Goal: Check status

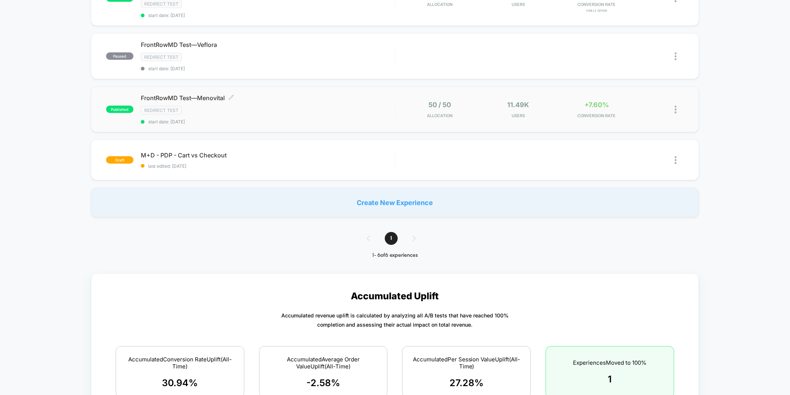
scroll to position [226, 0]
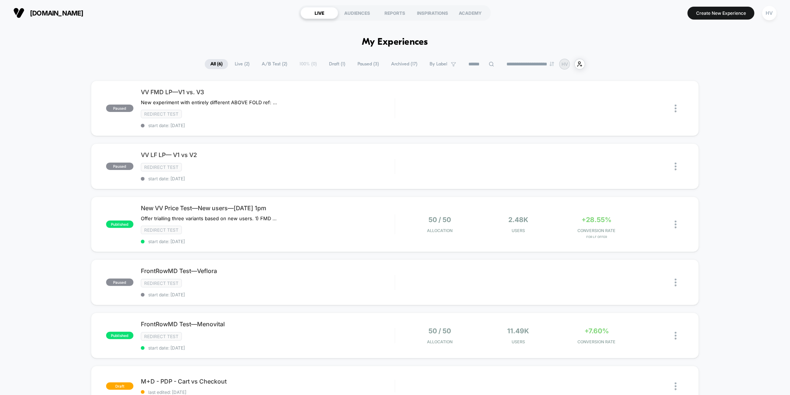
click at [398, 67] on span "Archived ( 17 )" at bounding box center [403, 64] width 37 height 10
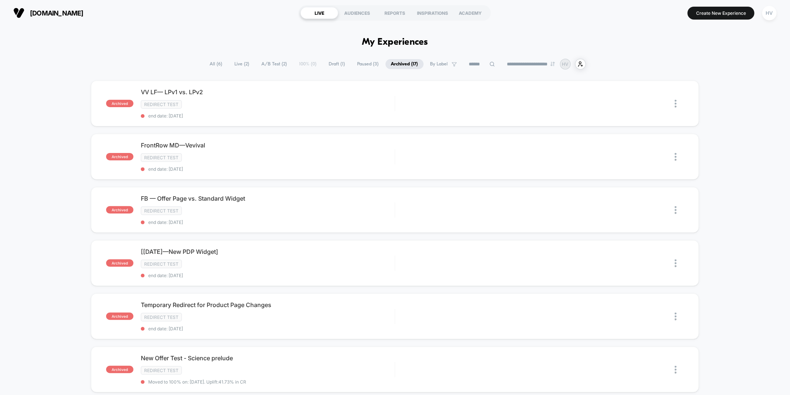
click at [363, 59] on span "Paused ( 3 )" at bounding box center [368, 64] width 33 height 10
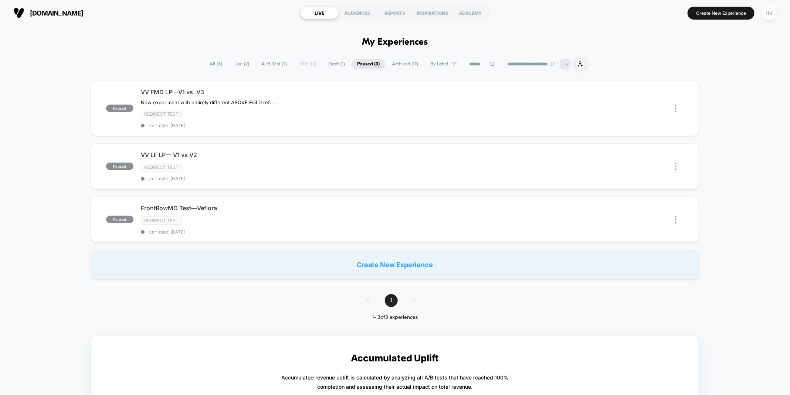
click at [397, 64] on span "Archived ( 17 )" at bounding box center [404, 64] width 37 height 10
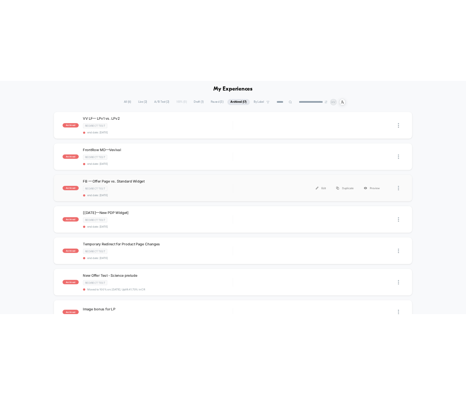
scroll to position [31, 0]
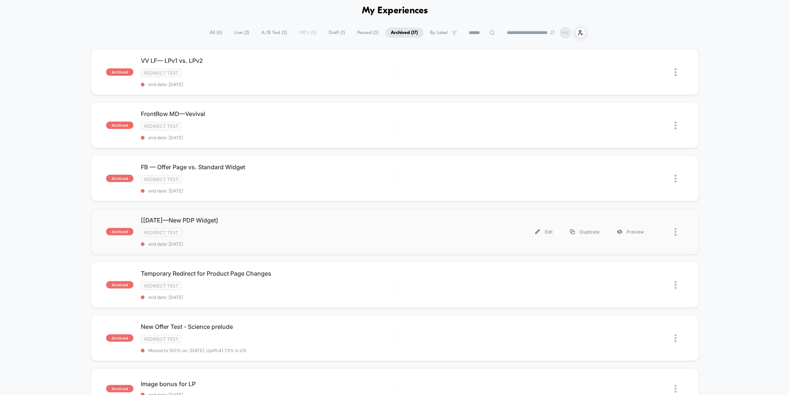
click at [396, 220] on div "archived [[DATE]—New PDP Widget] Redirect Test end date: [DATE] Edit Duplicate …" at bounding box center [395, 232] width 608 height 46
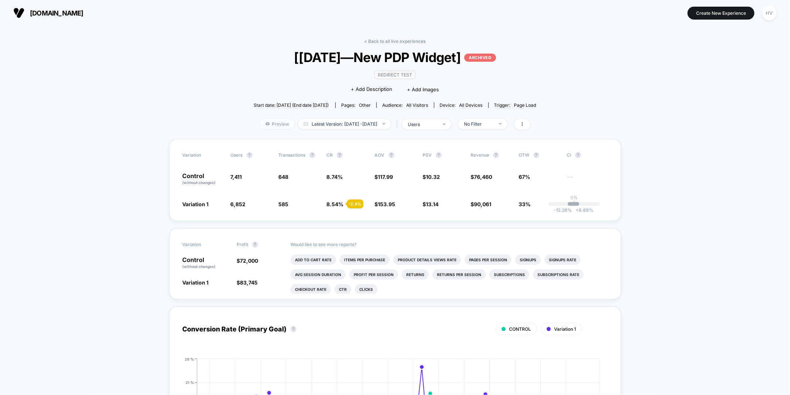
click at [271, 125] on span "Preview" at bounding box center [277, 124] width 35 height 10
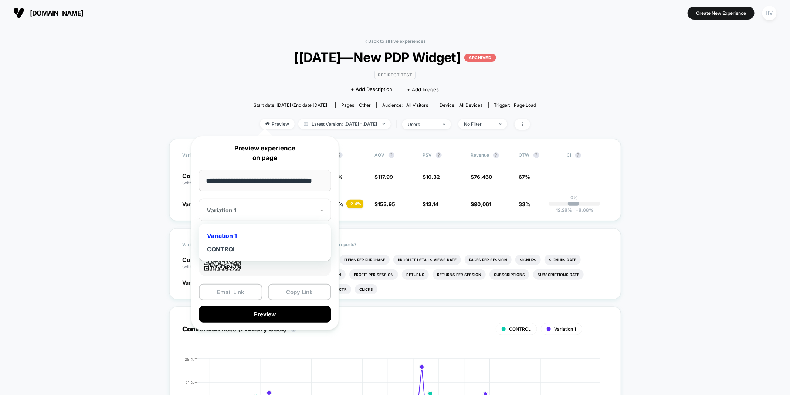
click at [295, 200] on div "Variation 1" at bounding box center [265, 210] width 132 height 22
click at [258, 236] on div "Variation 1" at bounding box center [264, 235] width 125 height 13
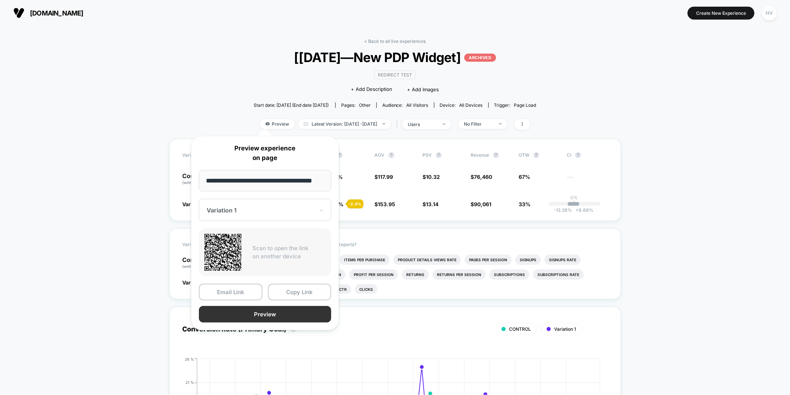
click at [262, 308] on button "Preview" at bounding box center [265, 314] width 132 height 17
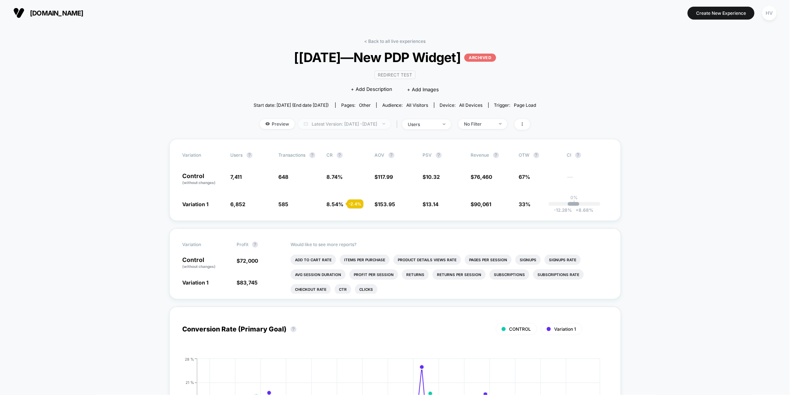
click at [335, 125] on span "Latest Version: [DATE] - [DATE]" at bounding box center [344, 124] width 92 height 10
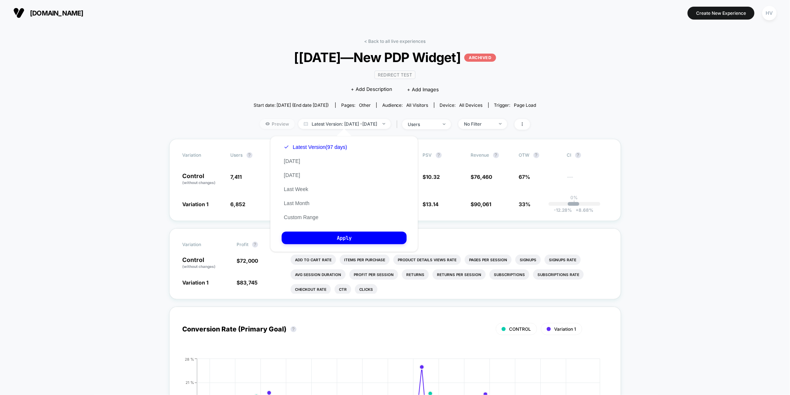
click at [268, 126] on span "Preview" at bounding box center [277, 124] width 35 height 10
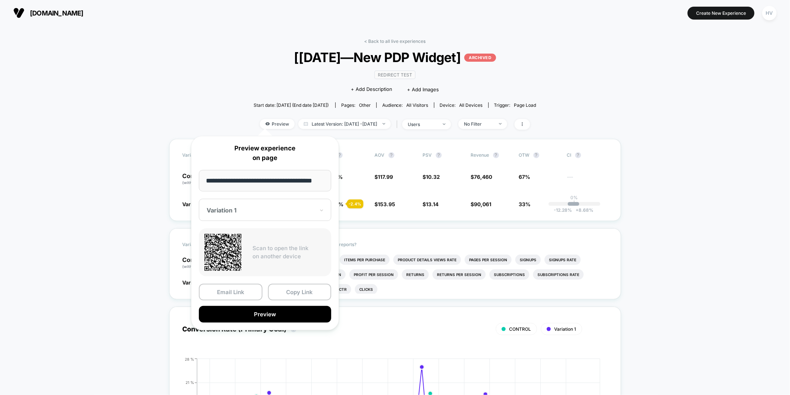
click at [272, 207] on div at bounding box center [261, 210] width 108 height 7
click at [260, 247] on div "CONTROL" at bounding box center [264, 248] width 125 height 13
click at [263, 315] on button "Preview" at bounding box center [265, 314] width 132 height 17
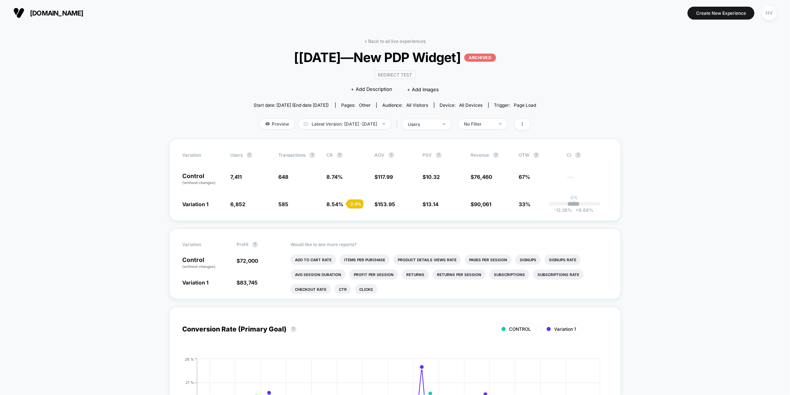
click at [69, 14] on span "[DOMAIN_NAME]" at bounding box center [57, 13] width 54 height 8
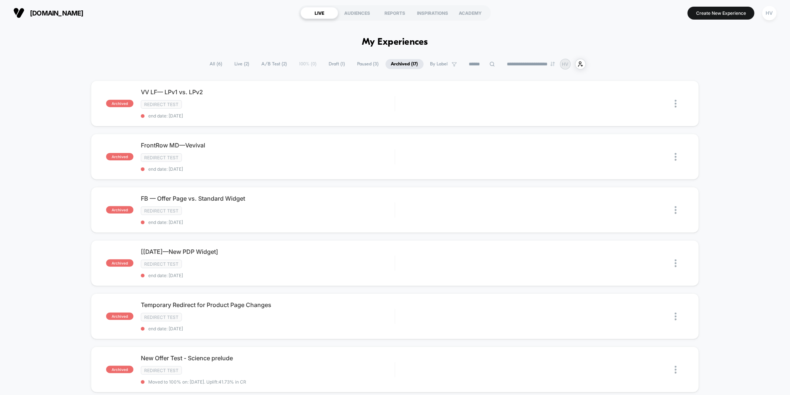
click at [243, 63] on span "Live ( 2 )" at bounding box center [242, 64] width 26 height 10
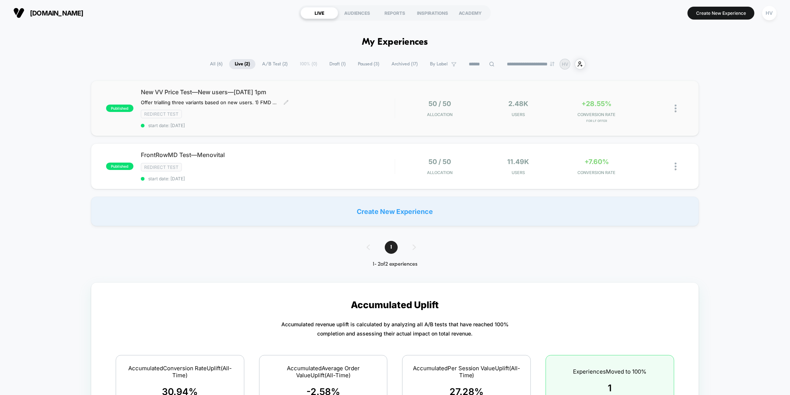
click at [341, 121] on div "New VV Price Test—New users—[DATE] 1pm Offer trialling three variants based on …" at bounding box center [268, 108] width 254 height 40
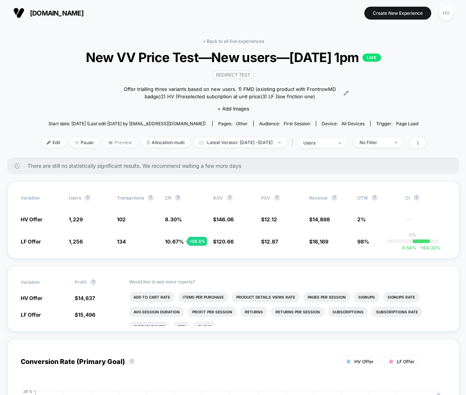
click at [111, 139] on span "Preview" at bounding box center [120, 142] width 35 height 10
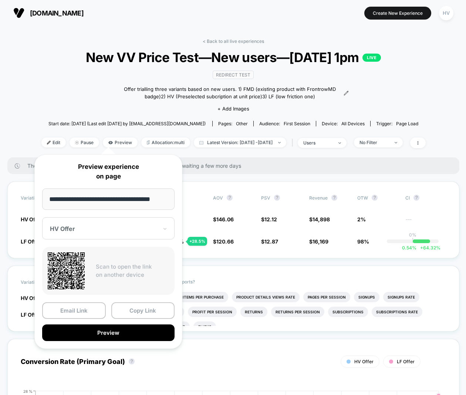
click at [93, 233] on div "HV Offer" at bounding box center [108, 228] width 132 height 22
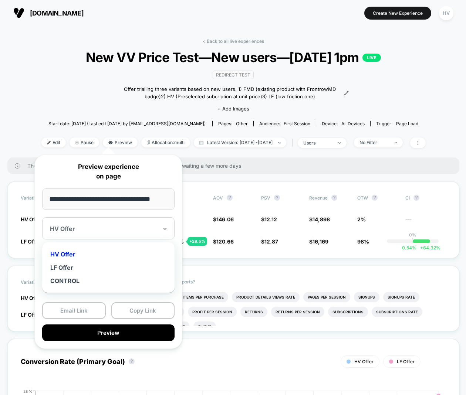
click at [85, 254] on div "HV Offer" at bounding box center [108, 254] width 125 height 13
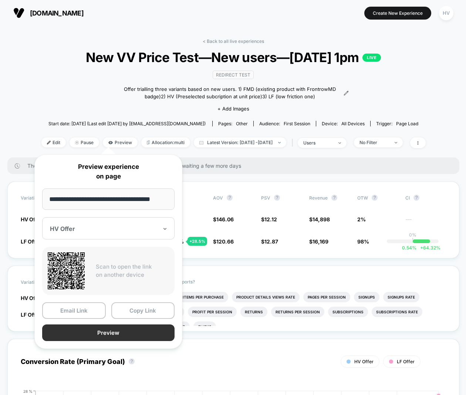
click at [104, 333] on button "Preview" at bounding box center [108, 332] width 132 height 17
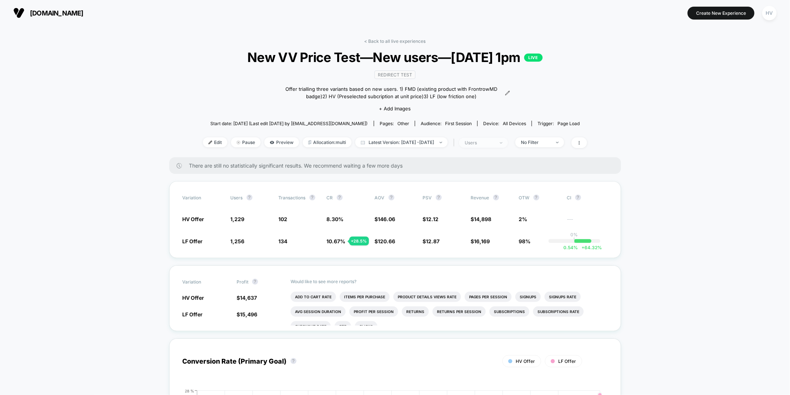
click at [400, 139] on span "users" at bounding box center [483, 143] width 49 height 10
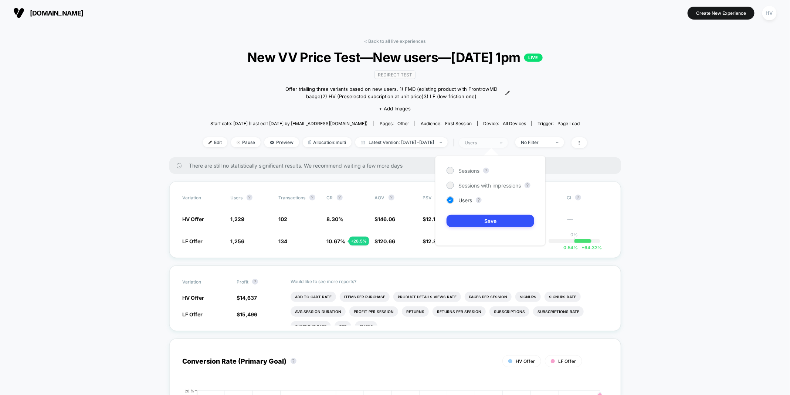
click at [400, 139] on span "users" at bounding box center [483, 143] width 49 height 10
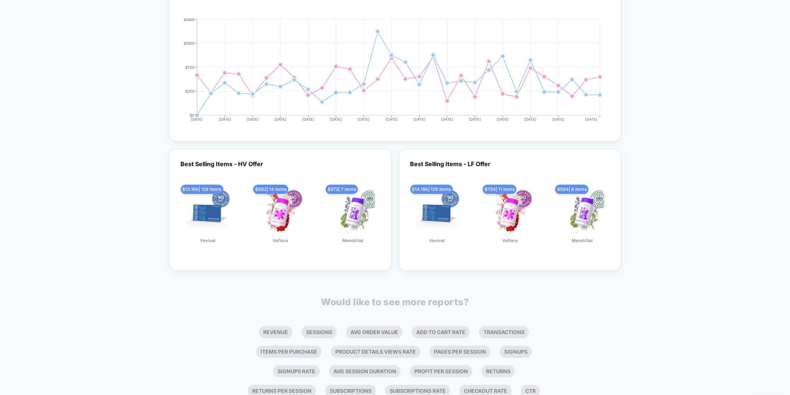
scroll to position [900, 0]
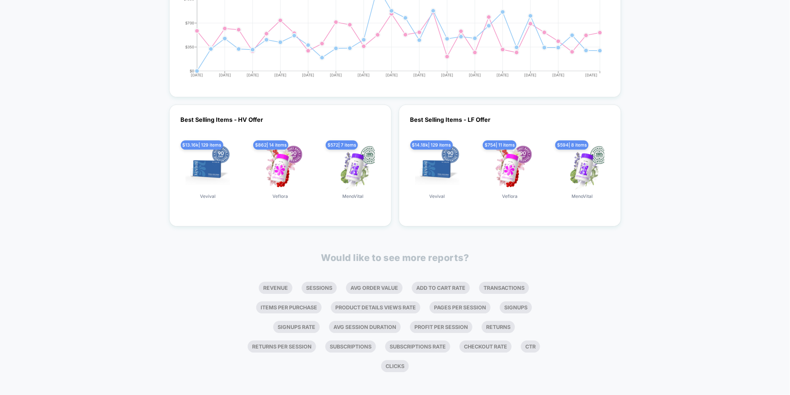
click at [344, 280] on ul "Revenue Sessions Avg Order Value Add To Cart Rate Transactions Items Per Purcha…" at bounding box center [395, 327] width 316 height 98
click at [359, 284] on li "Avg Order Value" at bounding box center [374, 288] width 57 height 12
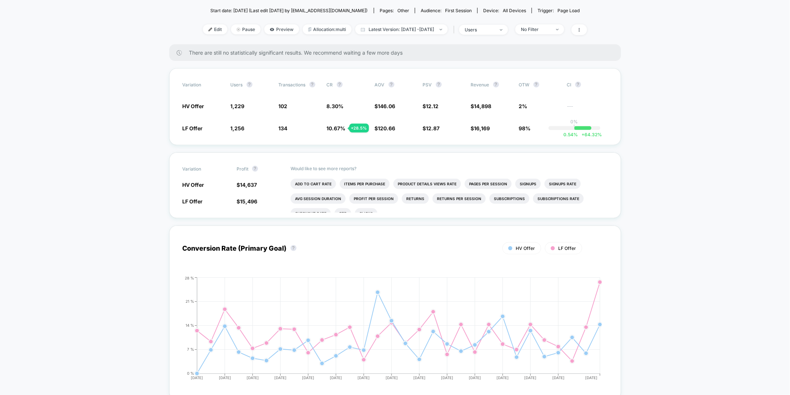
scroll to position [0, 0]
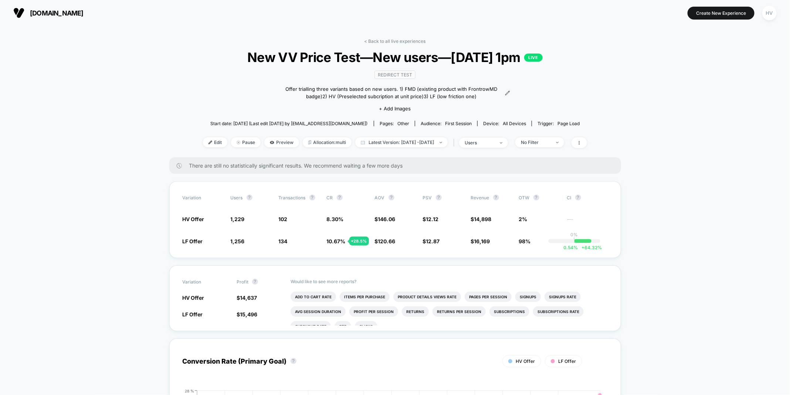
click at [400, 135] on div "< Back to all live experiences New VV Price Test—New users—[DATE] 1pm LIVE Redi…" at bounding box center [395, 97] width 384 height 119
click at [400, 139] on span "No Filter" at bounding box center [539, 142] width 49 height 10
click at [400, 144] on span at bounding box center [579, 142] width 16 height 11
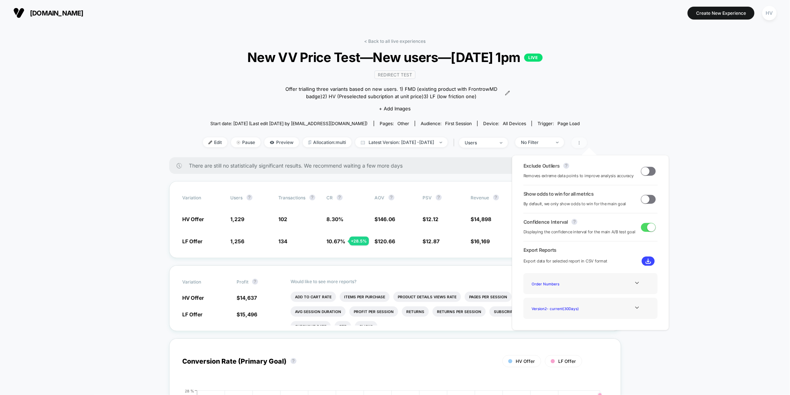
click at [400, 144] on span at bounding box center [579, 142] width 16 height 11
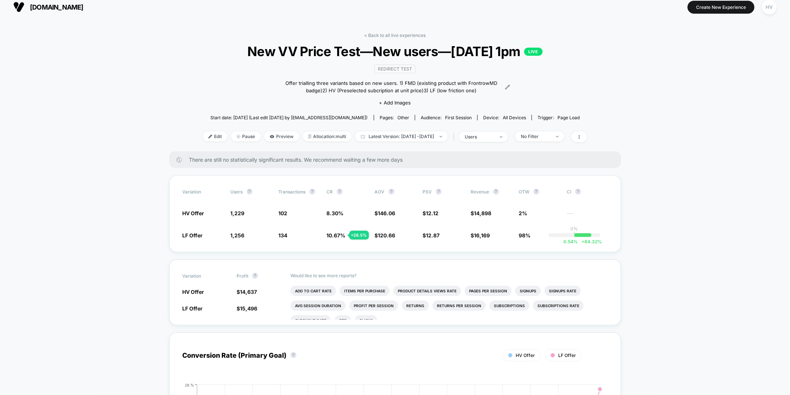
scroll to position [6, 0]
